Goal: Obtain resource: Download file/media

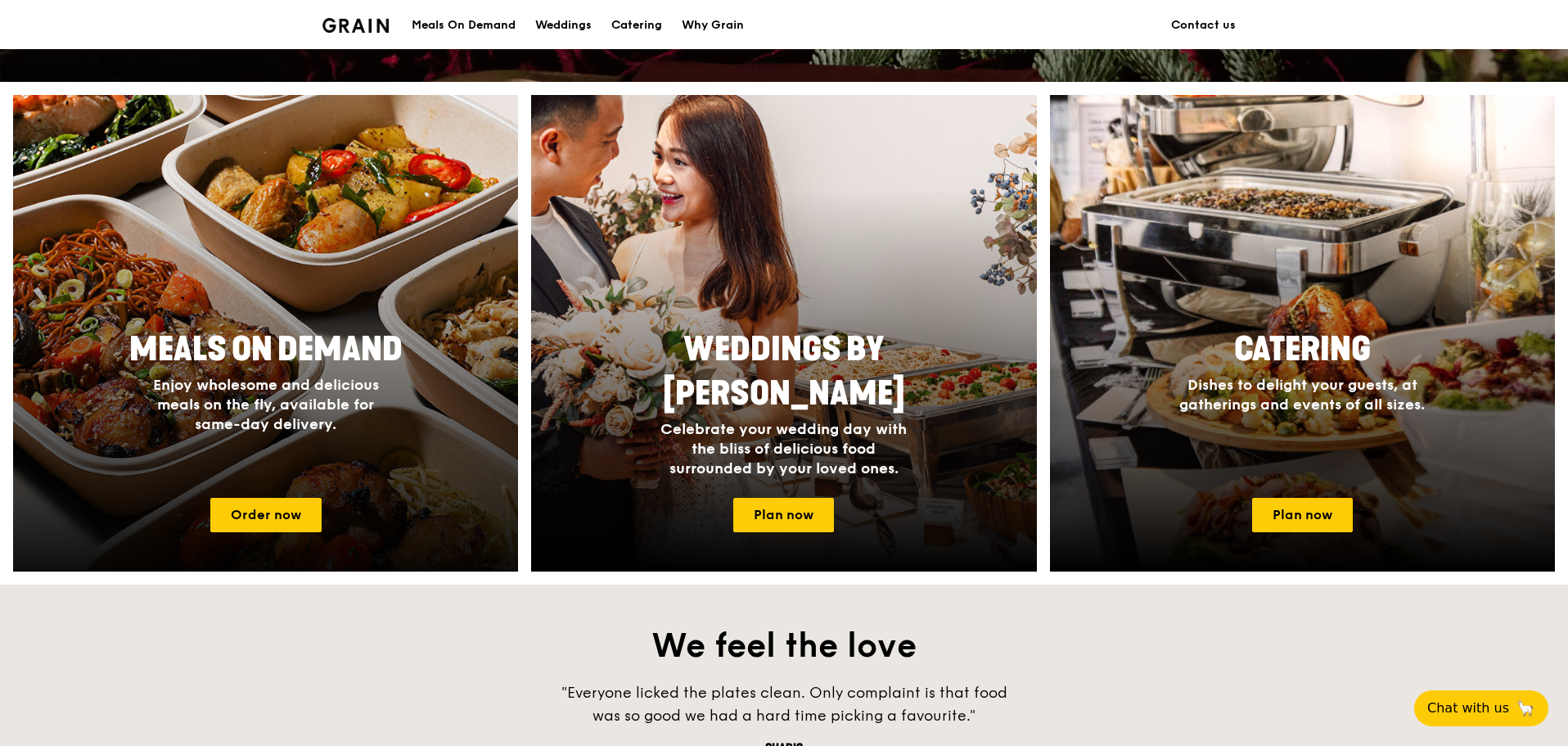
scroll to position [29, 0]
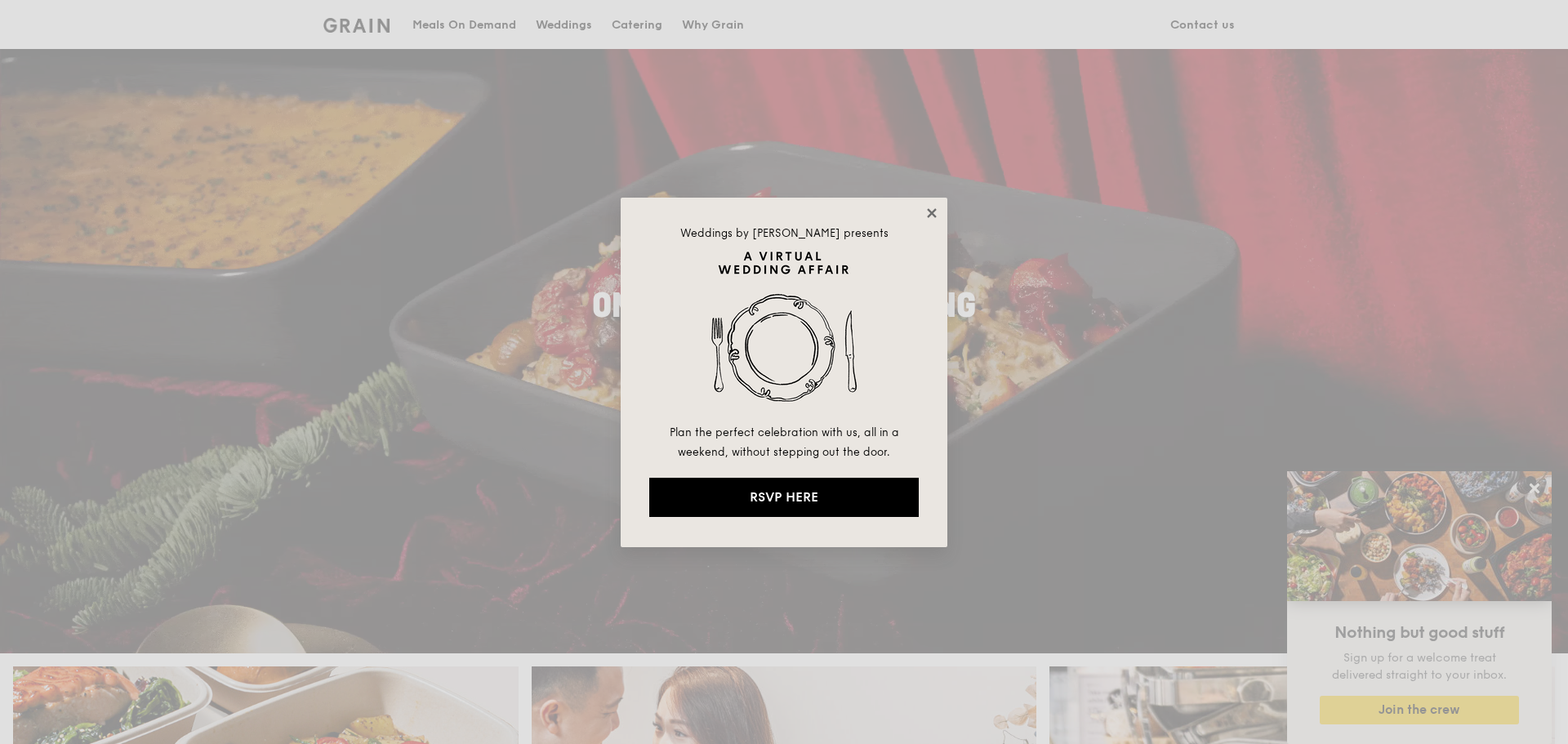
click at [930, 212] on icon at bounding box center [931, 212] width 9 height 9
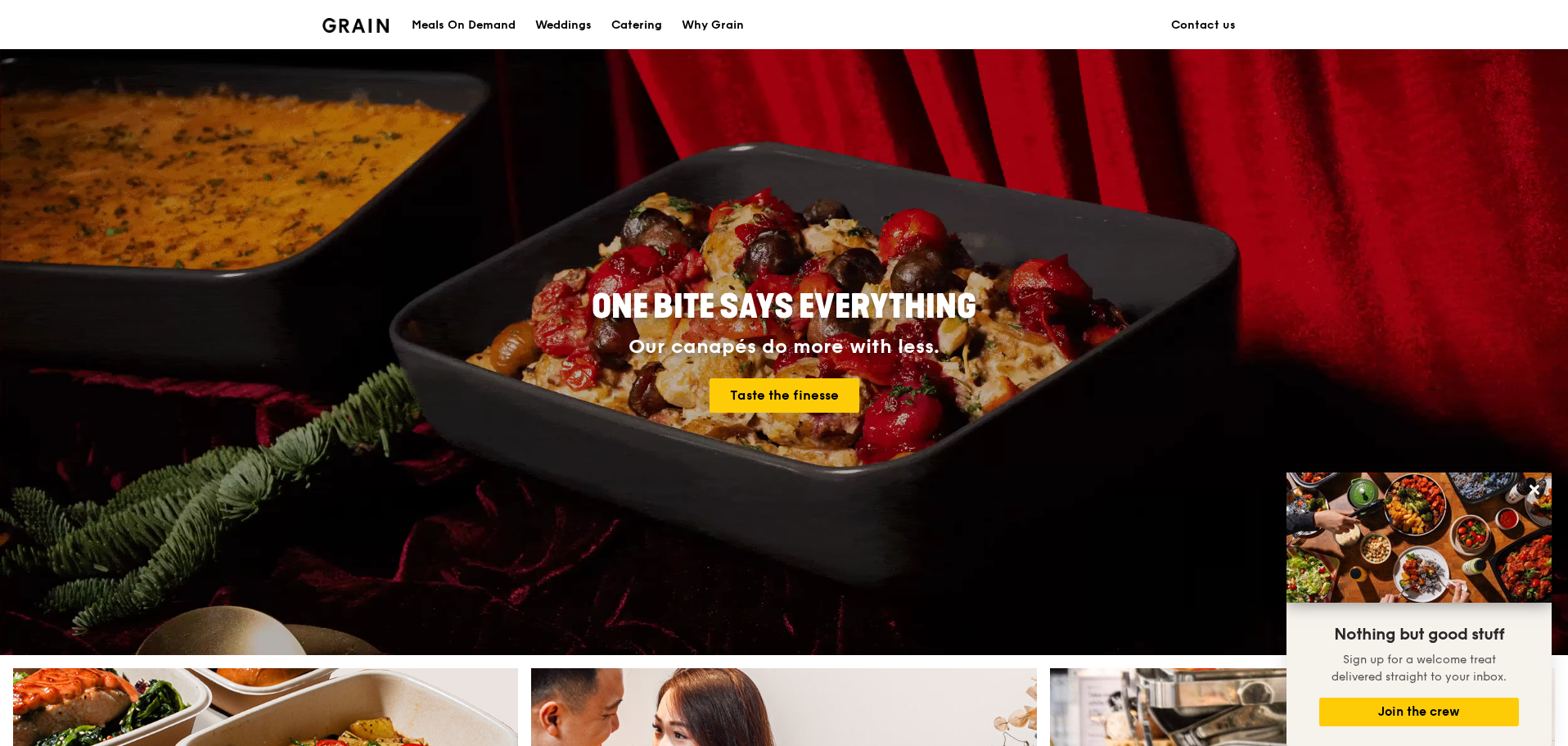
click at [620, 25] on div "Catering" at bounding box center [636, 25] width 50 height 49
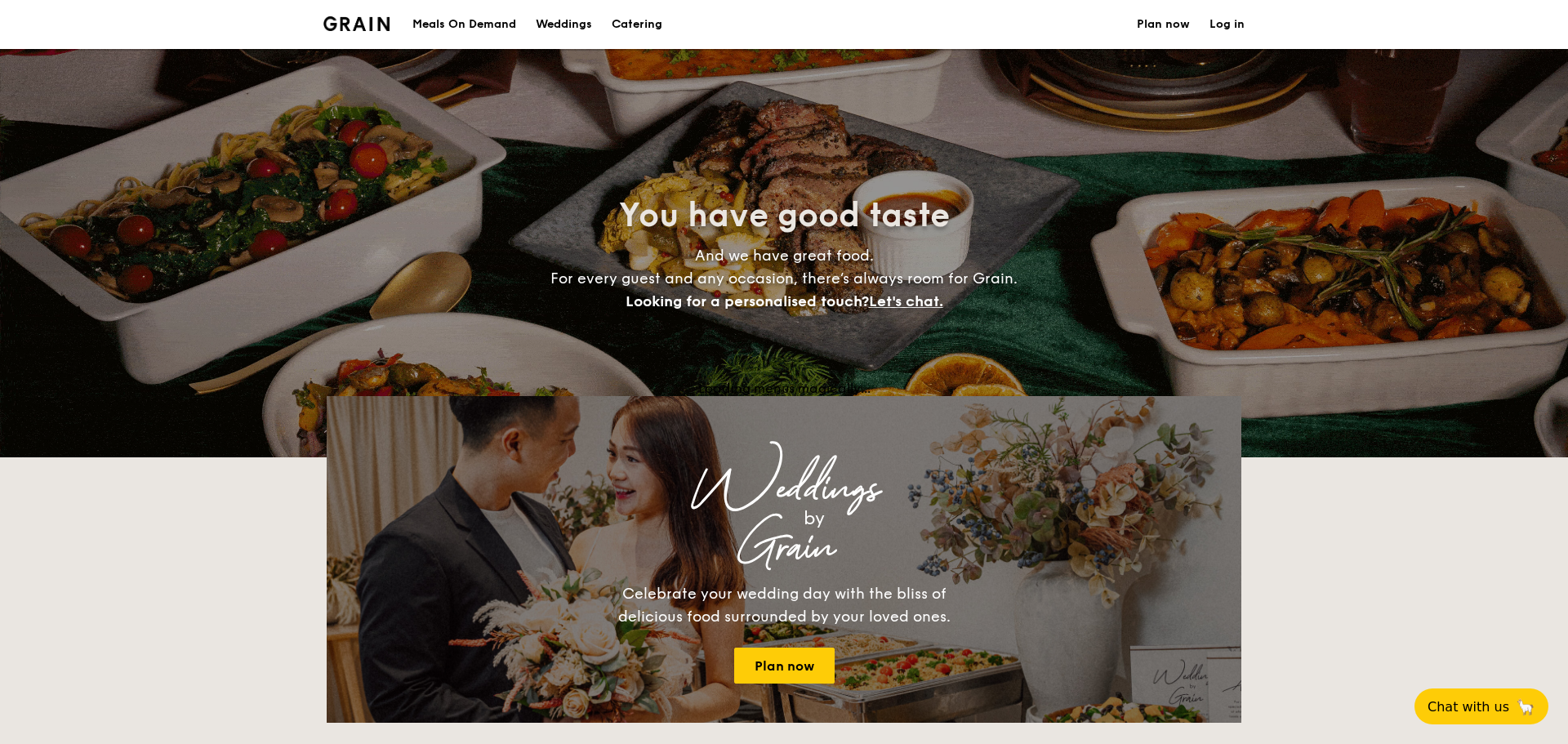
select select
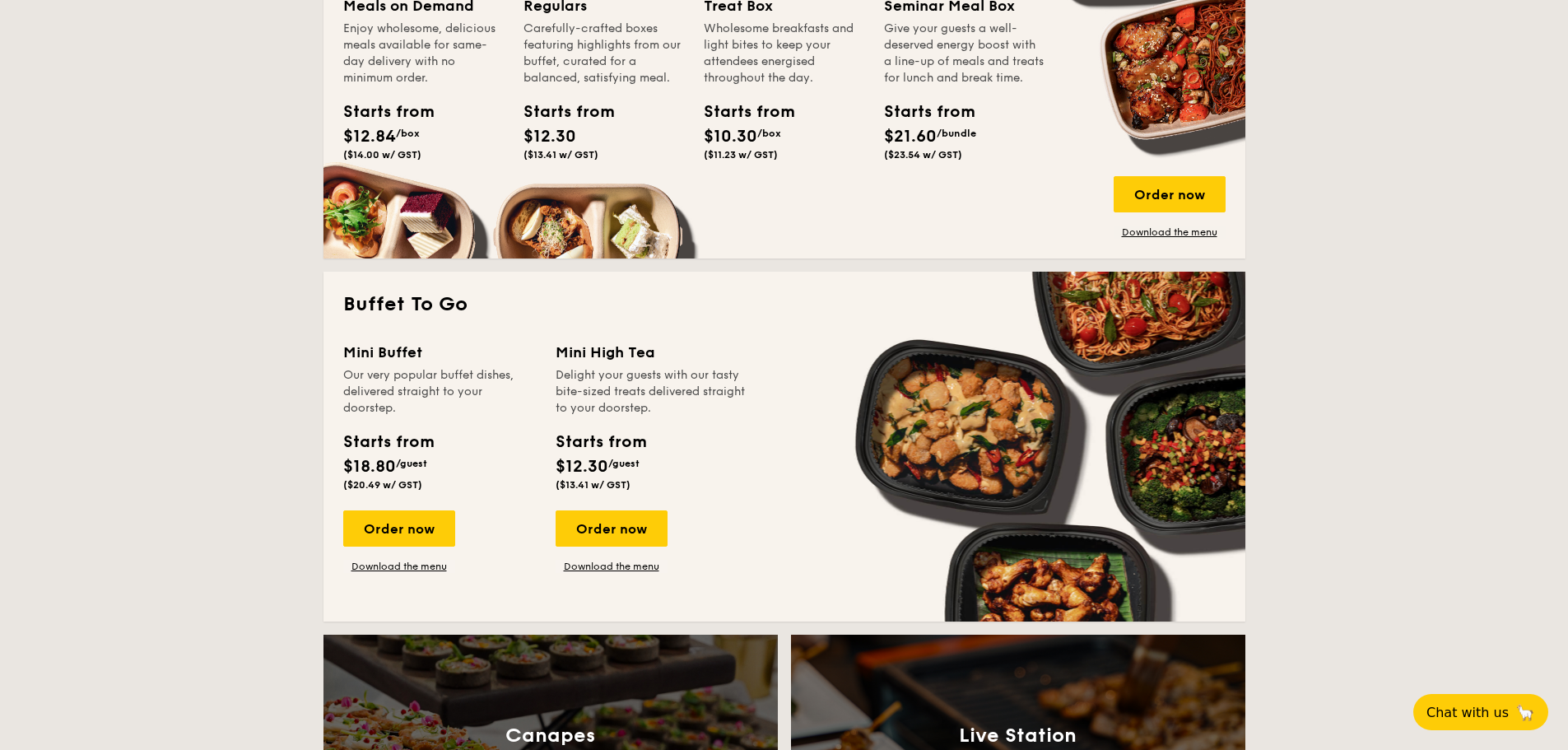
scroll to position [862, 0]
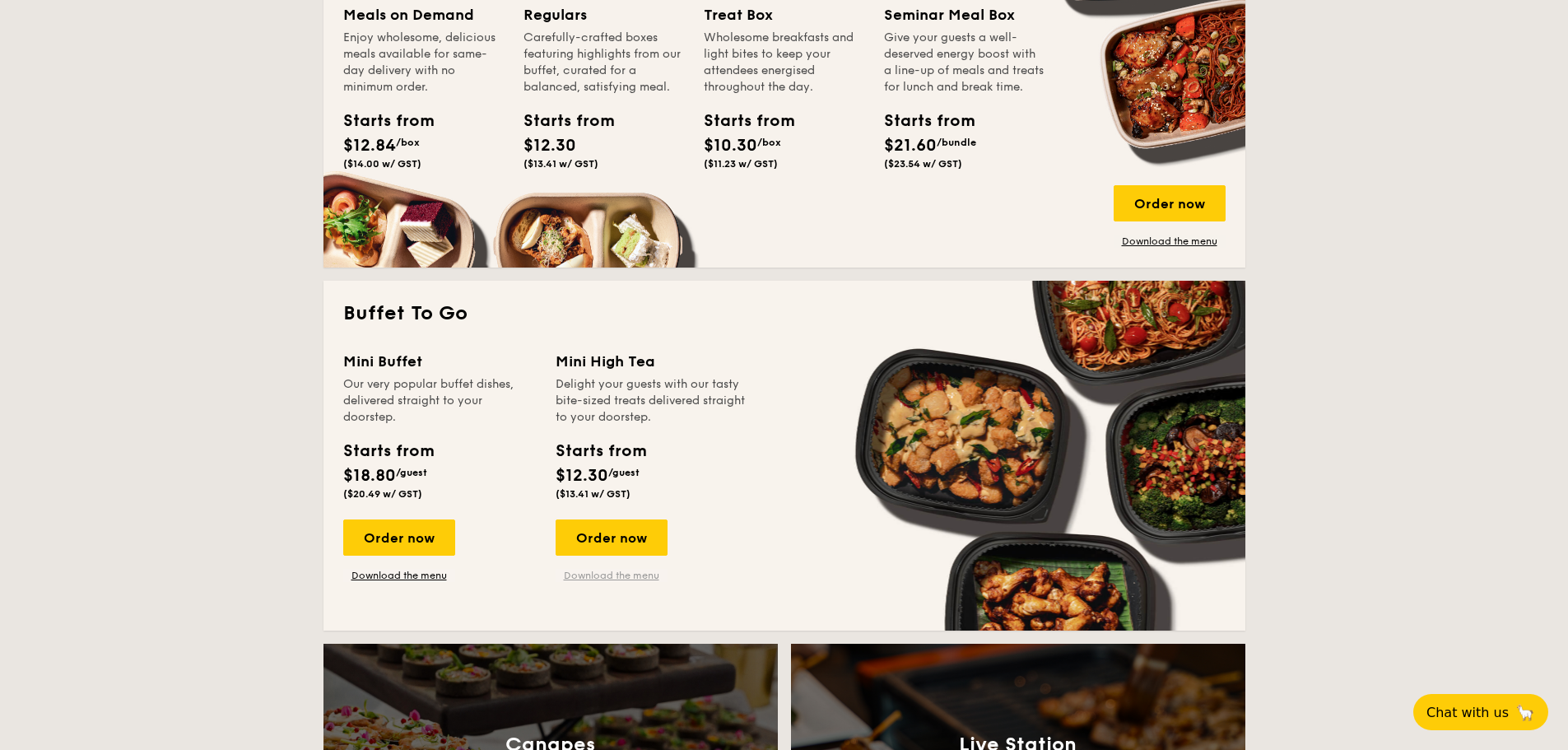
click at [610, 570] on link "Download the menu" at bounding box center [611, 576] width 112 height 14
